Goal: Information Seeking & Learning: Learn about a topic

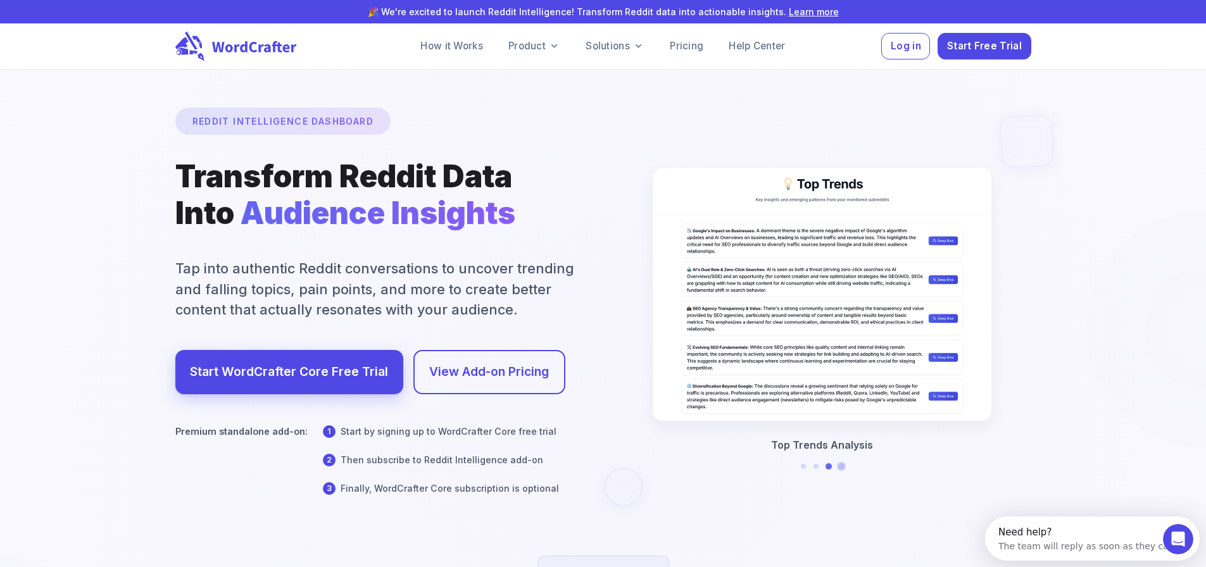
click at [843, 470] on button at bounding box center [841, 467] width 6 height 6
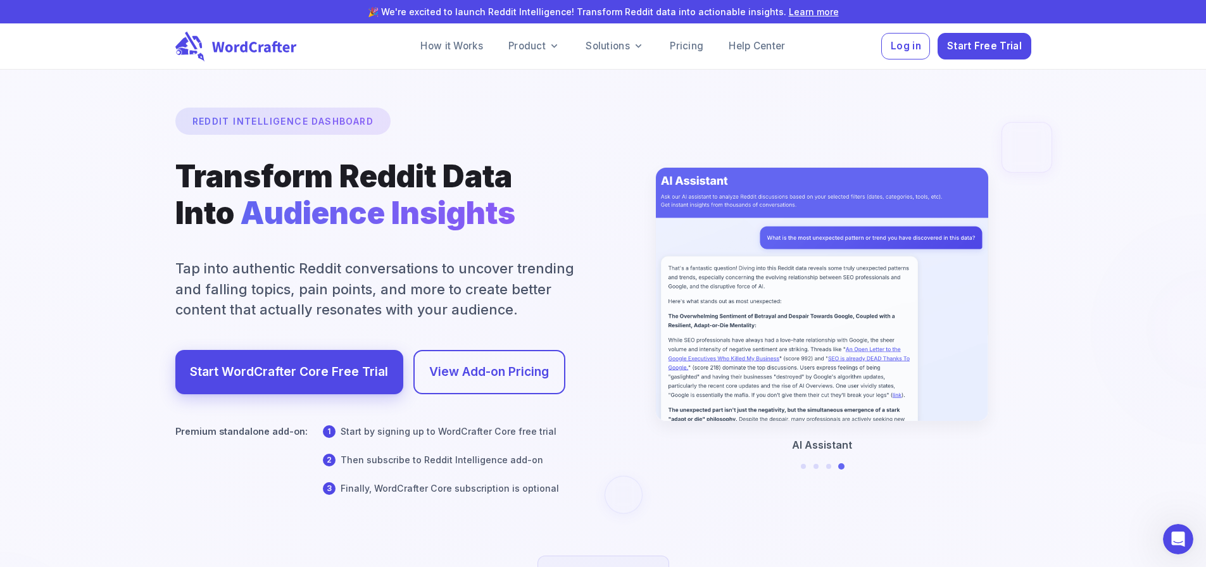
drag, startPoint x: 180, startPoint y: 285, endPoint x: 364, endPoint y: 289, distance: 184.2
click at [364, 289] on div at bounding box center [602, 419] width 2411 height 1396
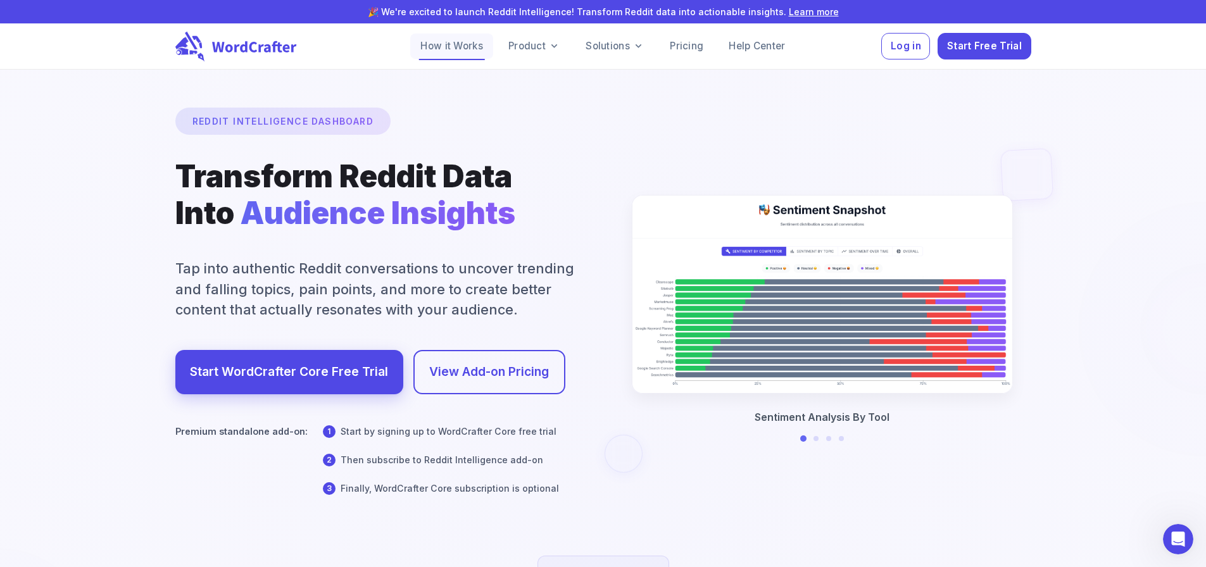
click at [424, 50] on link "How it Works" at bounding box center [451, 46] width 83 height 25
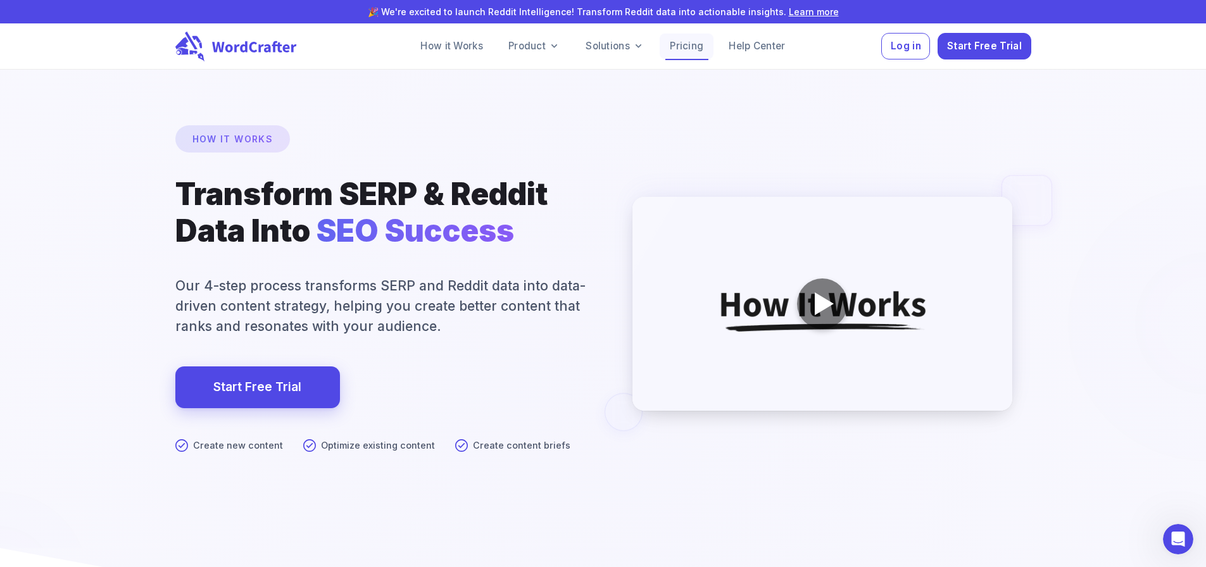
click at [706, 46] on link "Pricing" at bounding box center [686, 46] width 54 height 25
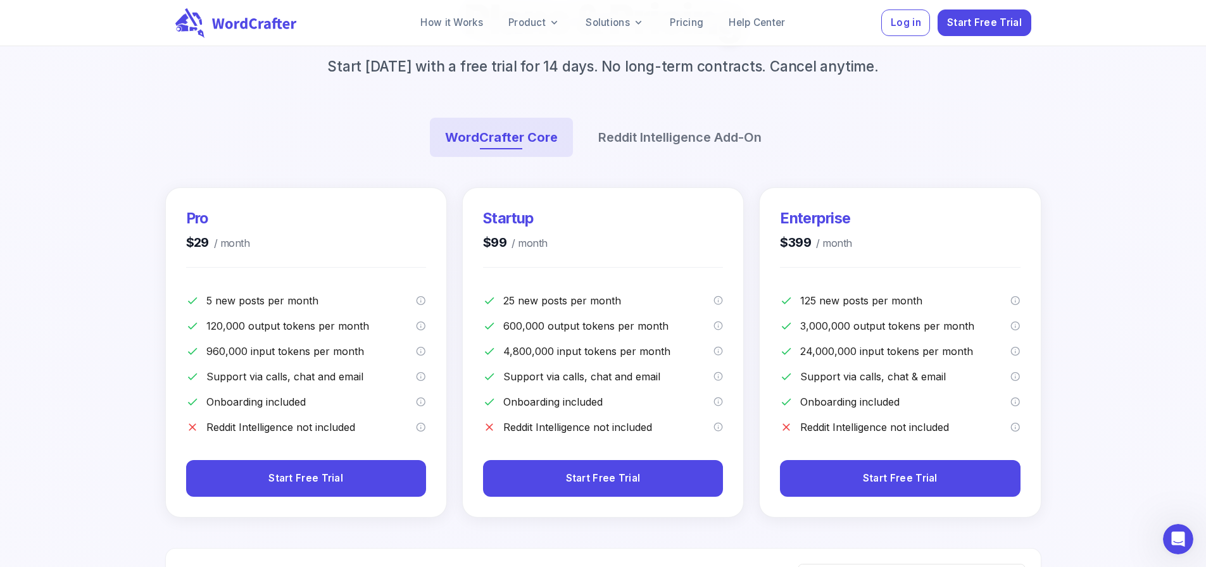
scroll to position [127, 0]
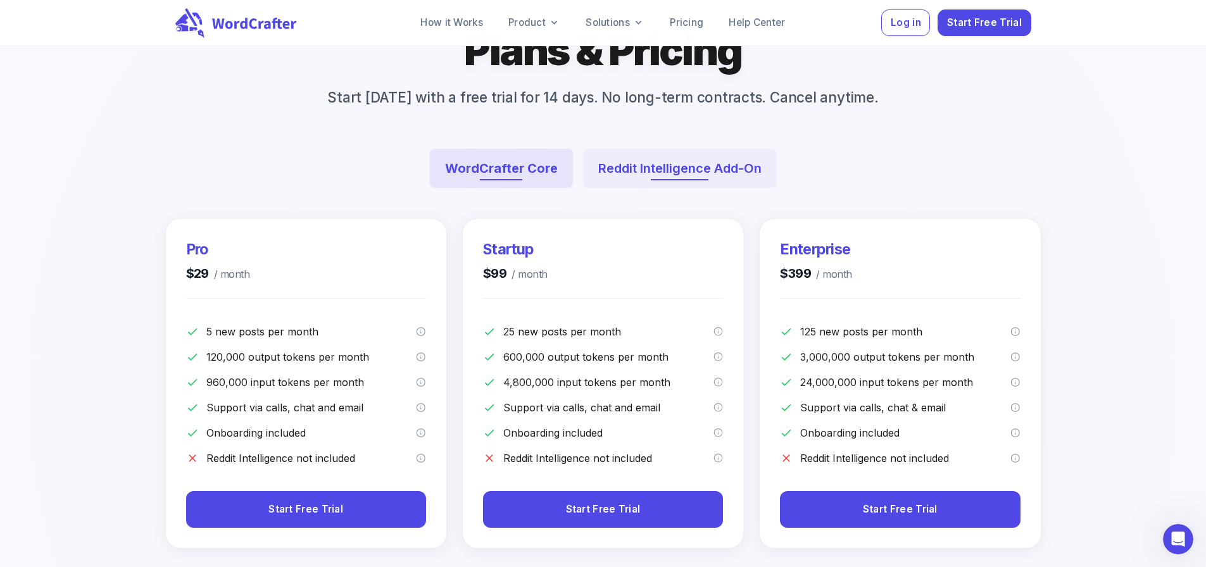
click at [638, 188] on button "Reddit Intelligence Add-On" at bounding box center [680, 168] width 194 height 39
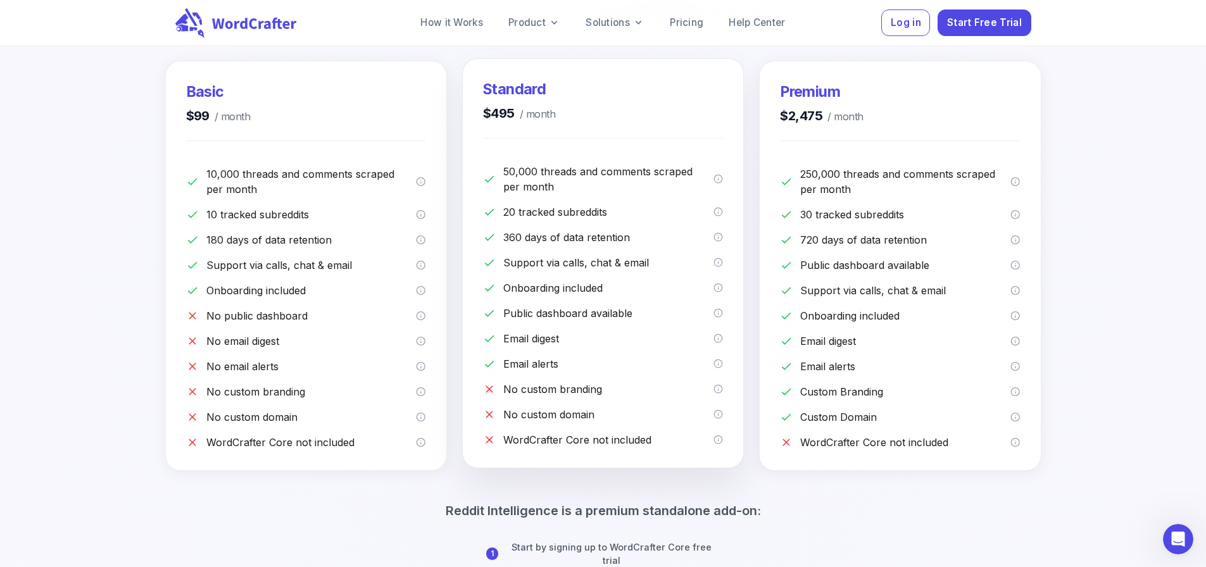
scroll to position [253, 0]
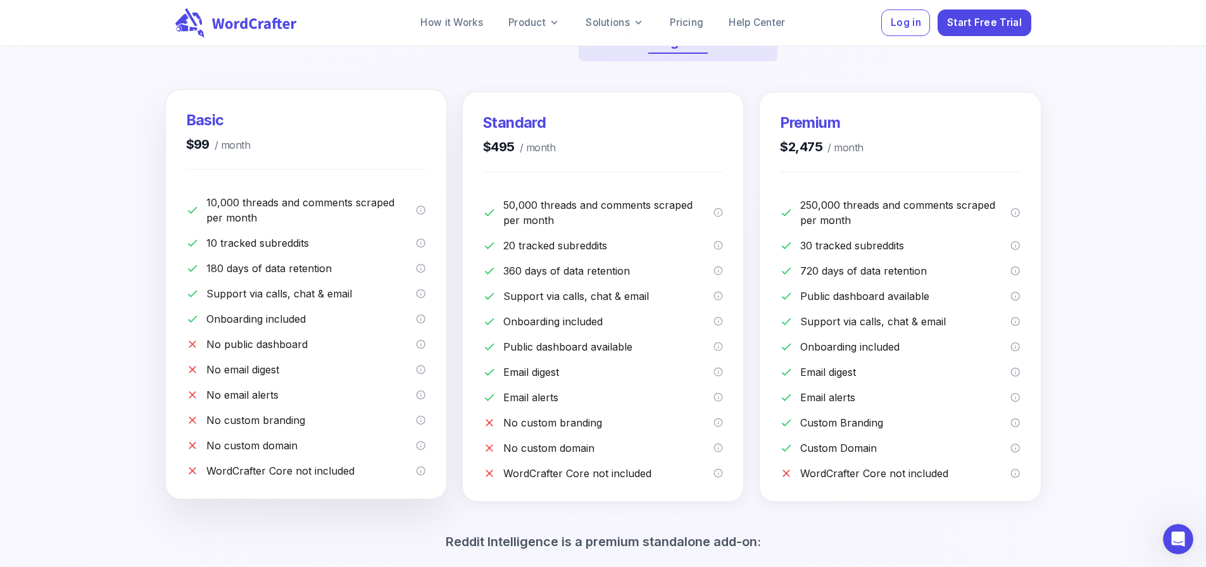
click at [253, 251] on p "10 tracked subreddits" at bounding box center [311, 242] width 210 height 15
click at [250, 276] on p "180 days of data retention" at bounding box center [311, 268] width 210 height 15
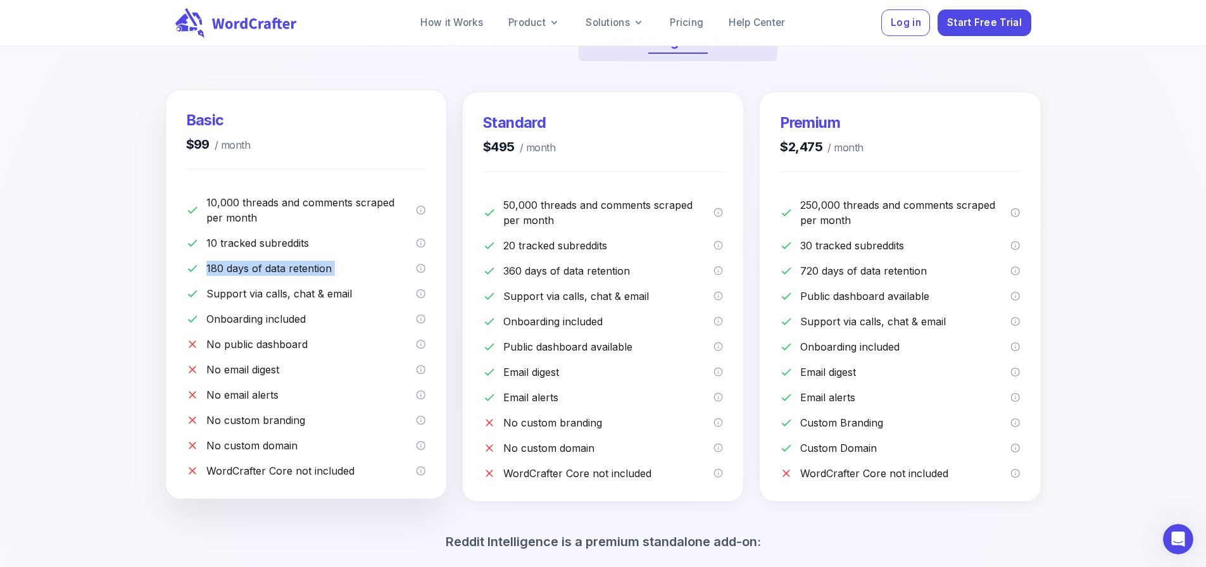
click at [250, 276] on p "180 days of data retention" at bounding box center [311, 268] width 210 height 15
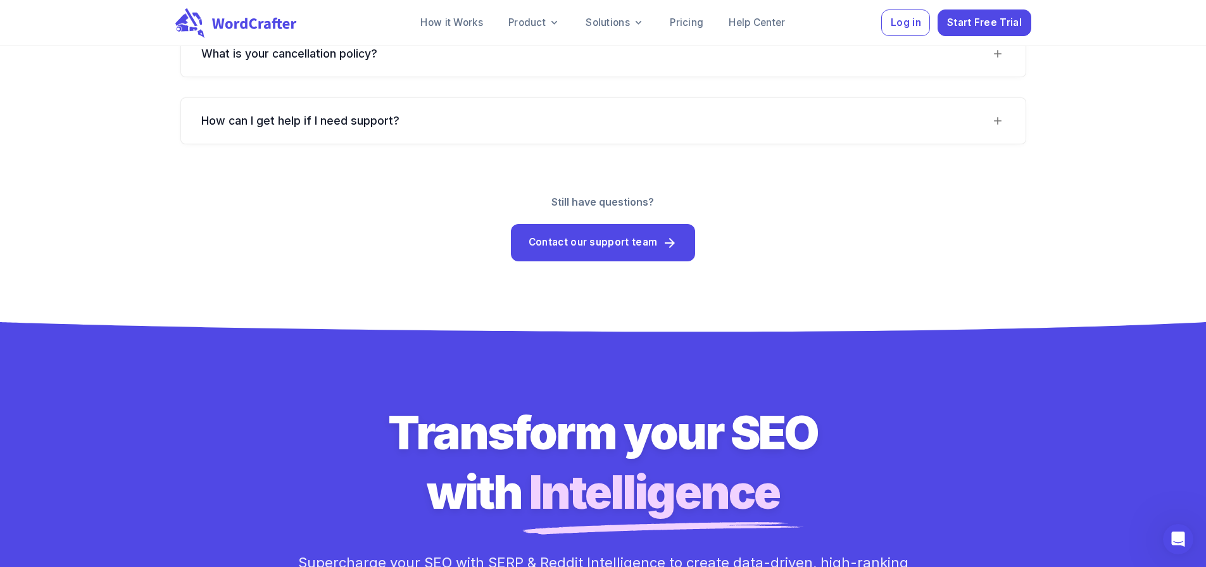
scroll to position [2405, 0]
